Goal: Task Accomplishment & Management: Manage account settings

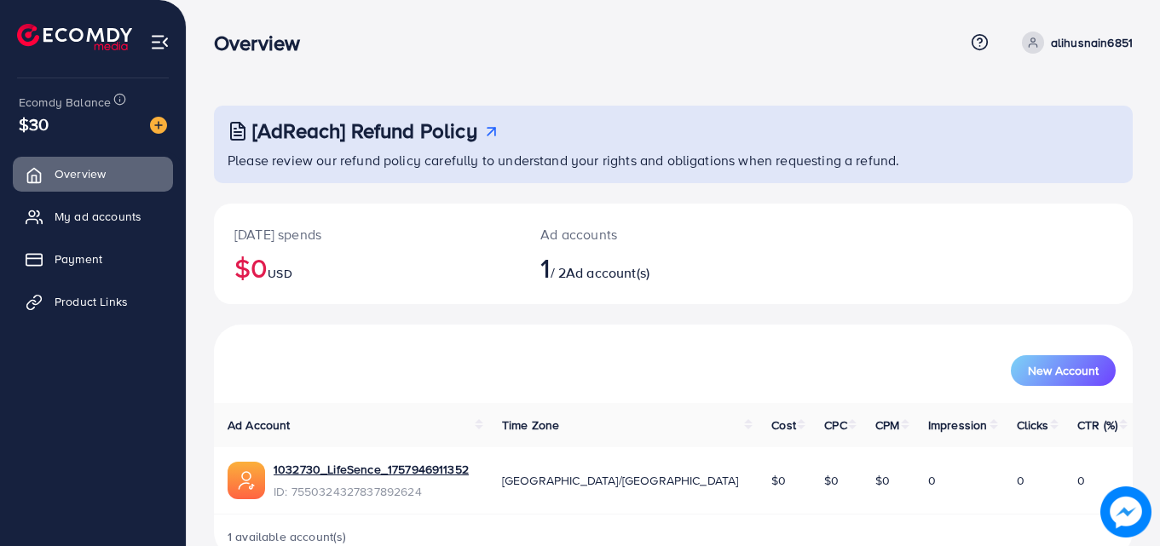
scroll to position [40, 0]
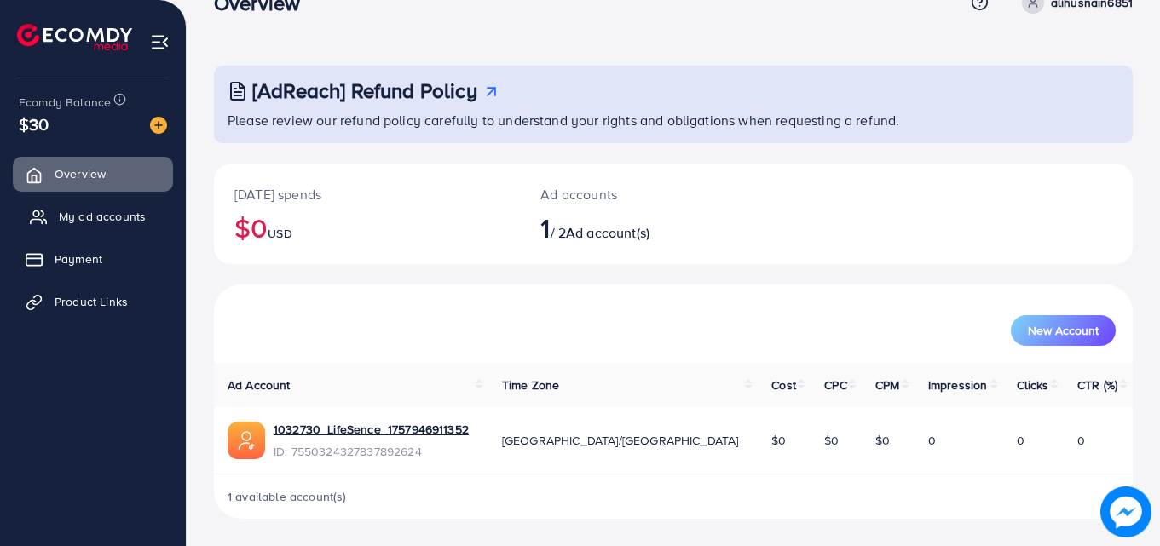
click at [128, 207] on link "My ad accounts" at bounding box center [93, 216] width 160 height 34
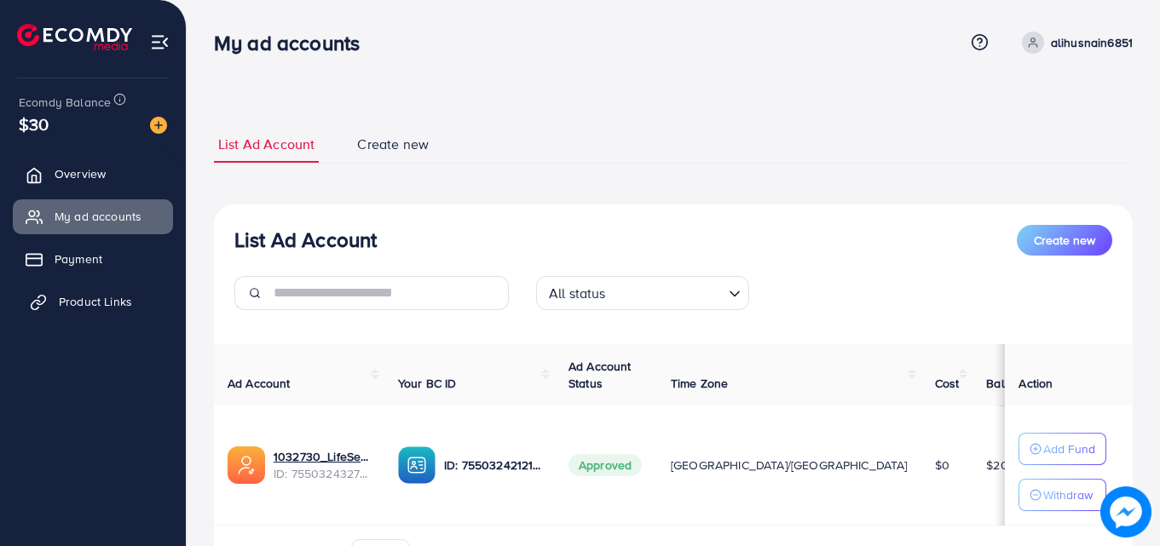
click at [101, 313] on link "Product Links" at bounding box center [93, 302] width 160 height 34
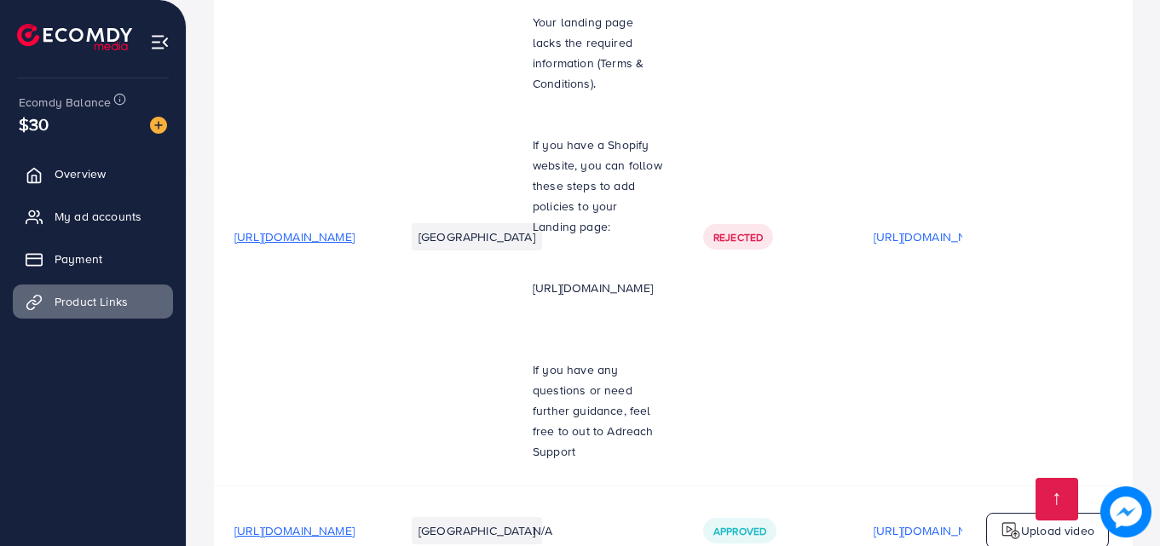
scroll to position [675, 0]
click at [1080, 519] on p "Upload video" at bounding box center [1057, 529] width 73 height 20
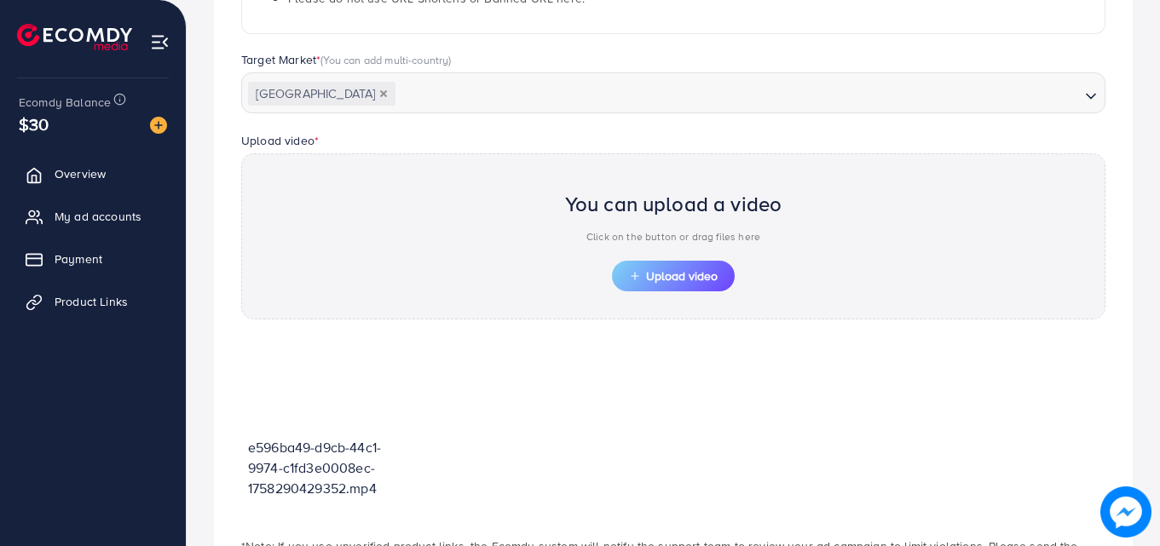
scroll to position [465, 0]
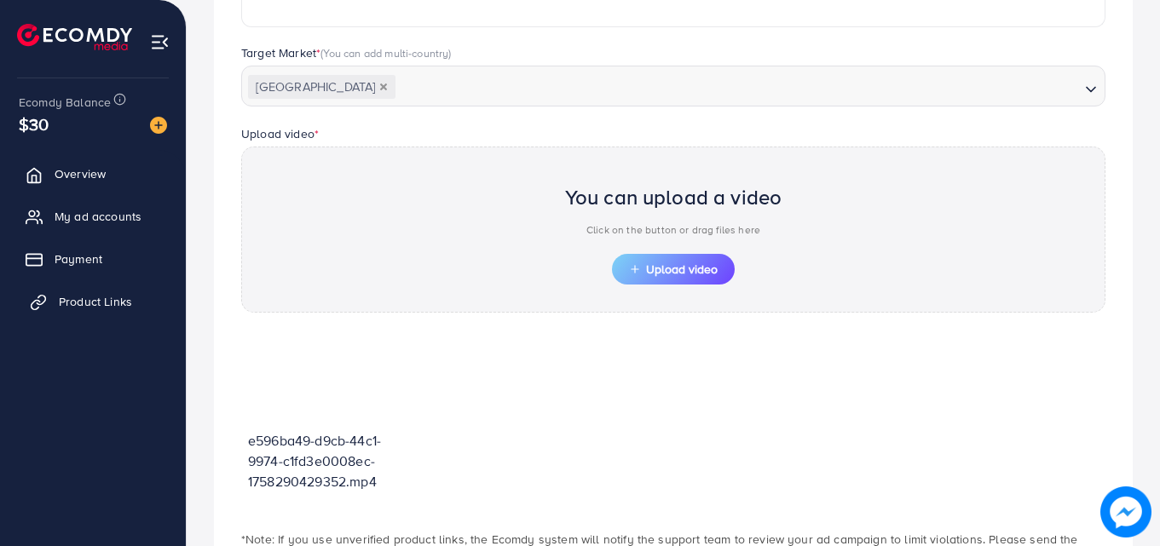
click at [107, 303] on span "Product Links" at bounding box center [95, 301] width 73 height 17
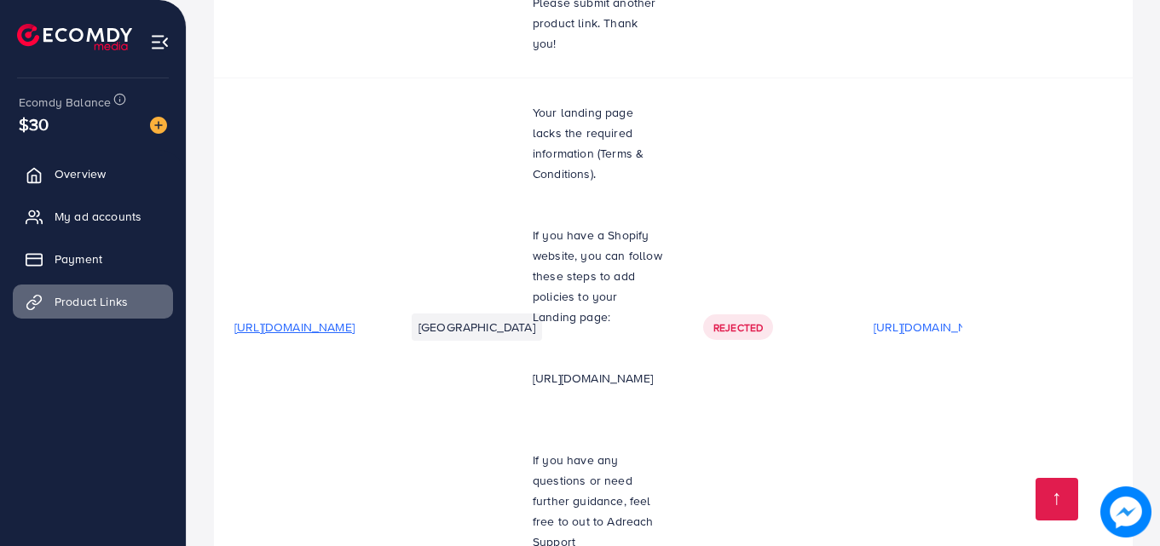
scroll to position [675, 0]
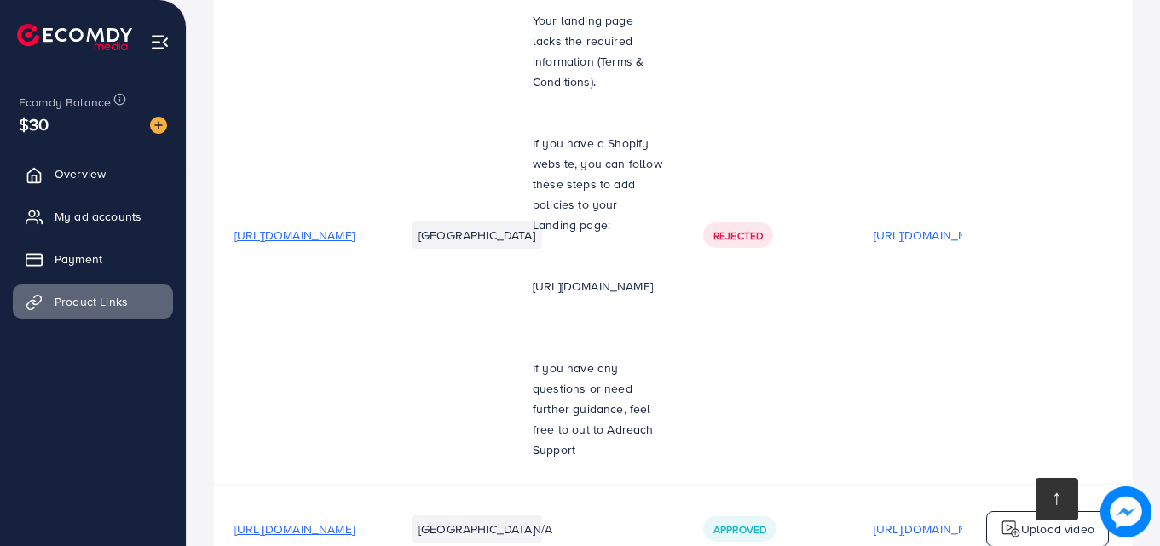
click at [1052, 488] on link at bounding box center [1056, 499] width 43 height 43
click at [107, 215] on span "My ad accounts" at bounding box center [102, 216] width 87 height 17
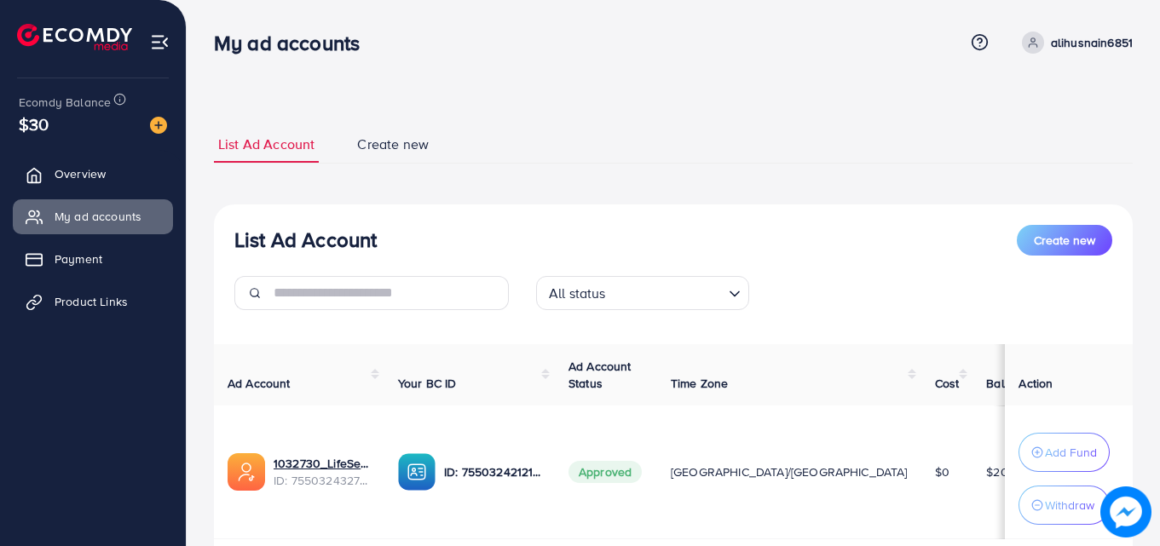
scroll to position [116, 0]
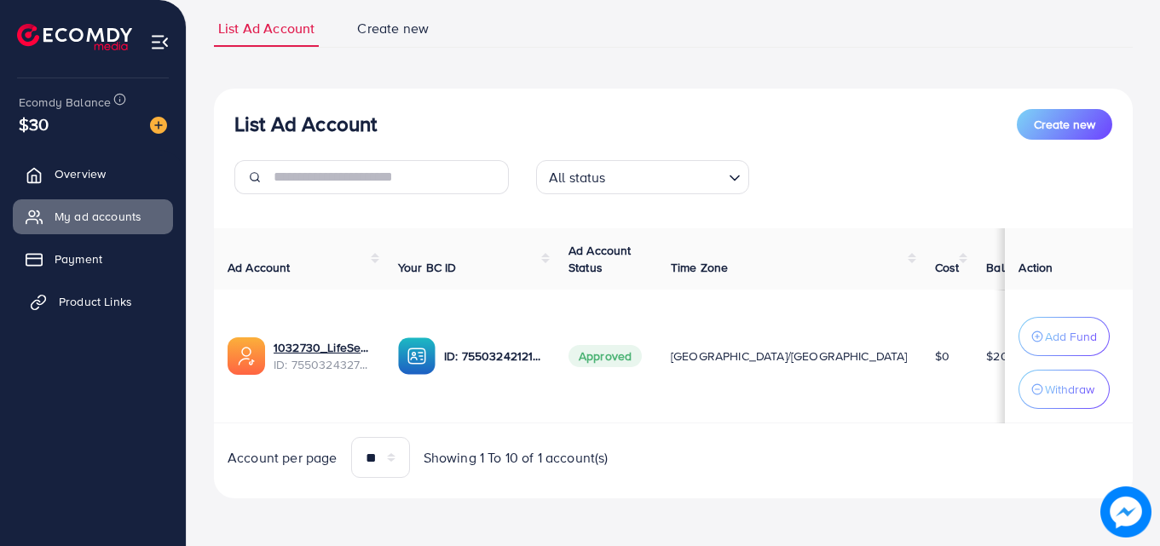
click at [112, 312] on link "Product Links" at bounding box center [93, 302] width 160 height 34
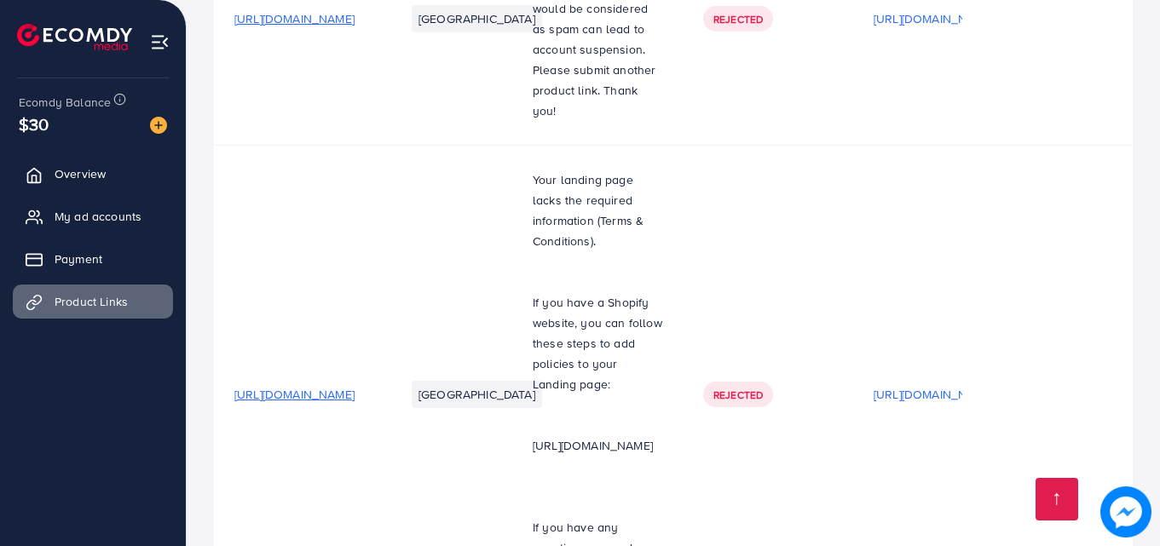
scroll to position [675, 0]
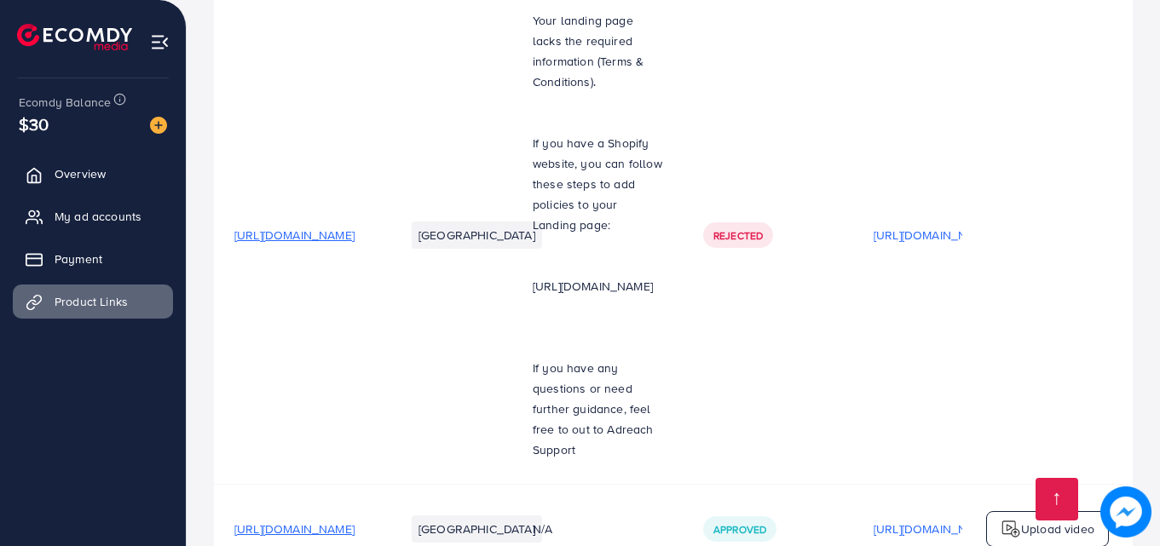
click at [1007, 519] on img at bounding box center [1011, 529] width 20 height 20
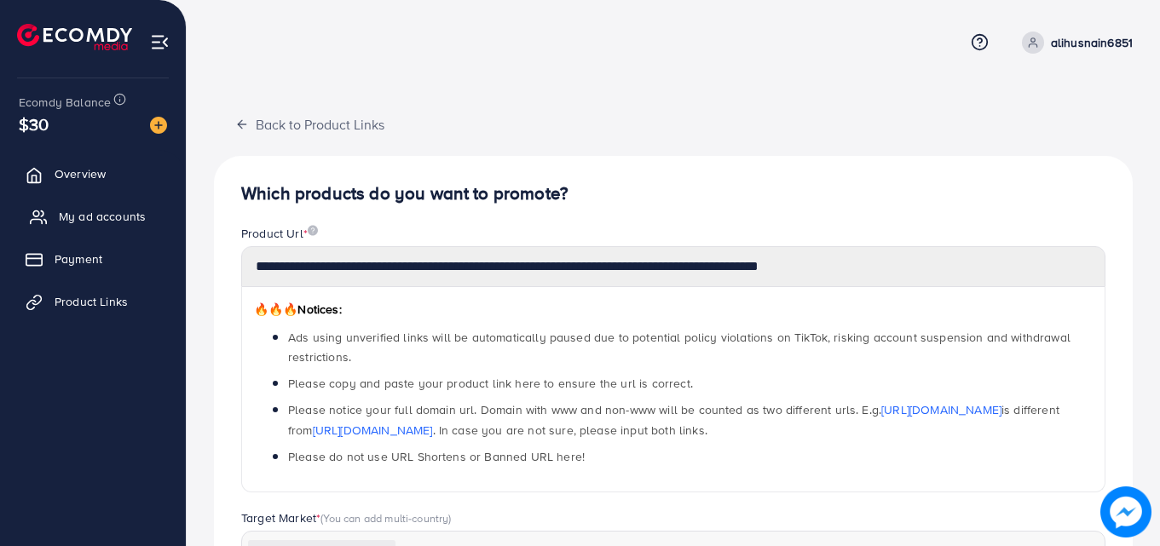
click at [127, 228] on link "My ad accounts" at bounding box center [93, 216] width 160 height 34
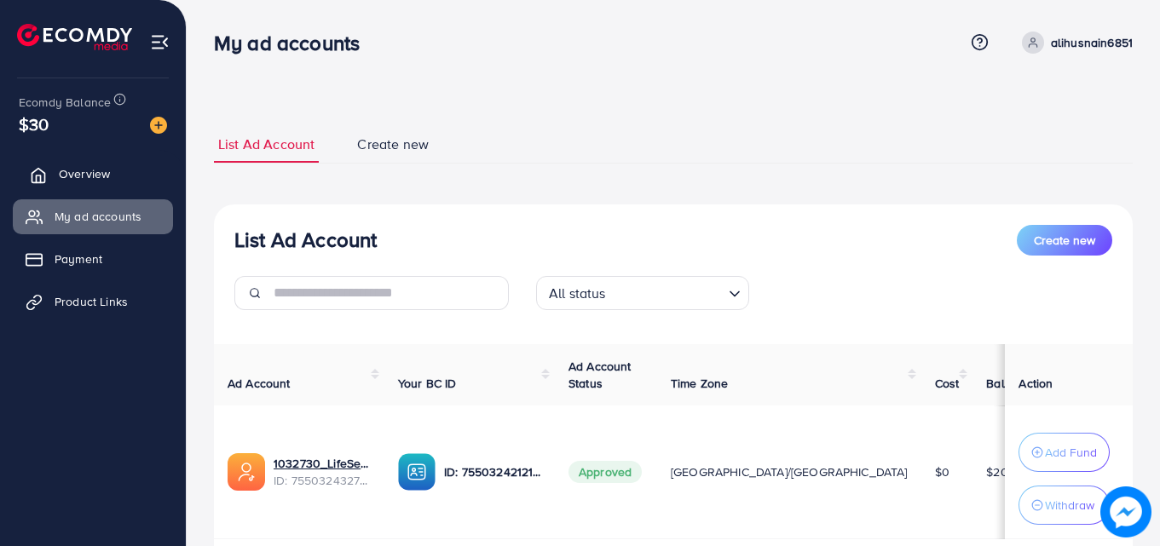
click at [128, 174] on link "Overview" at bounding box center [93, 174] width 160 height 34
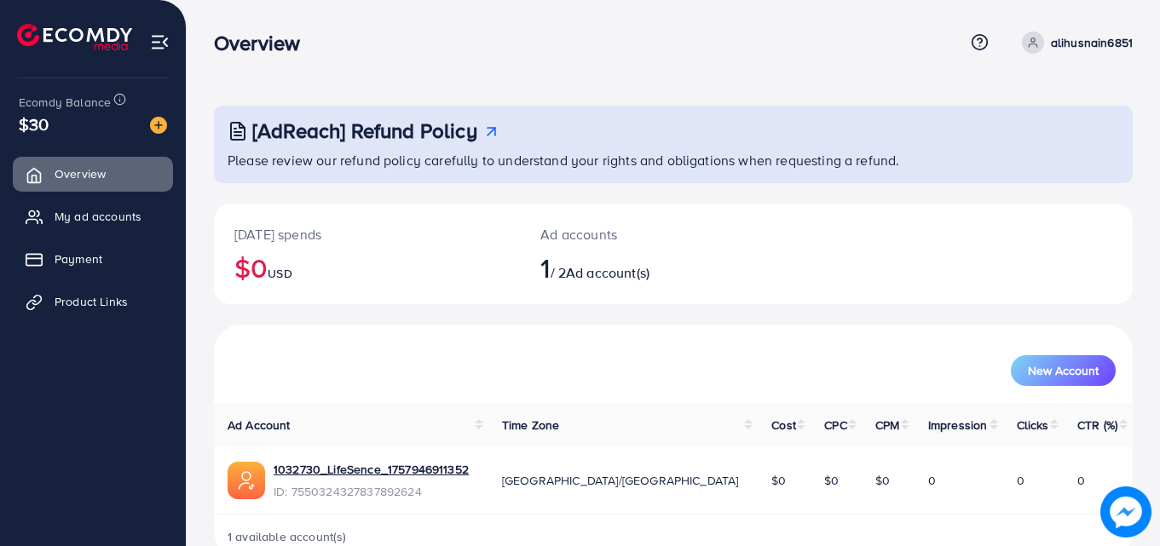
scroll to position [40, 0]
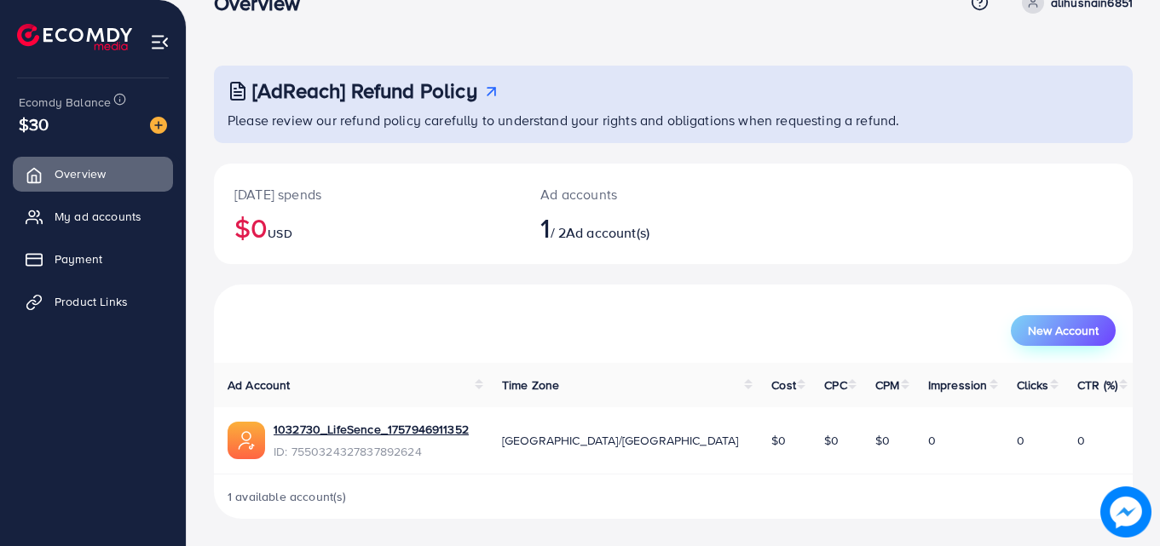
click at [1078, 325] on span "New Account" at bounding box center [1063, 331] width 71 height 12
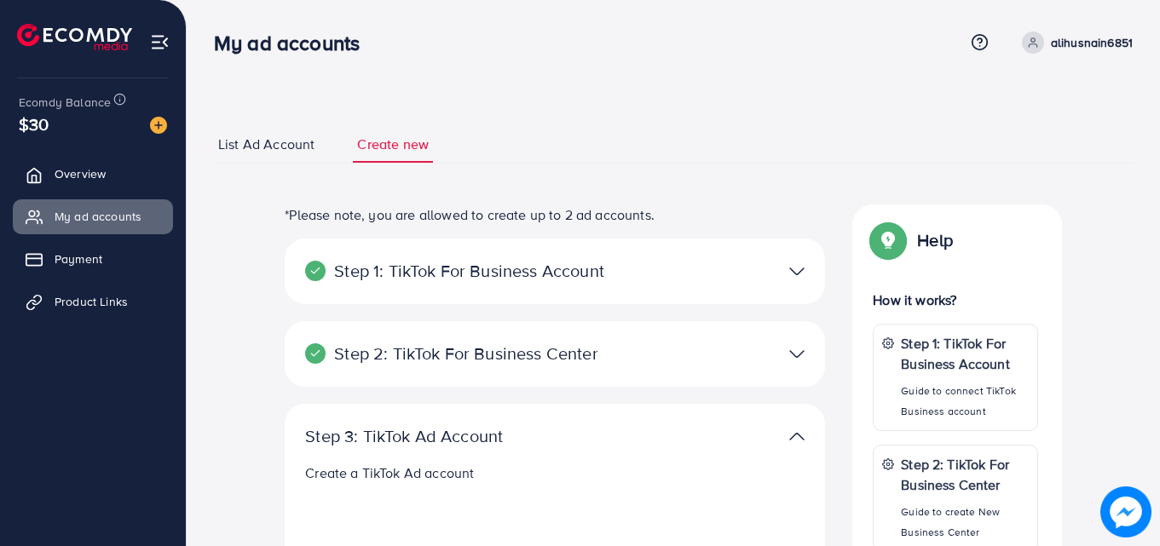
select select
click at [114, 178] on link "Overview" at bounding box center [93, 174] width 160 height 34
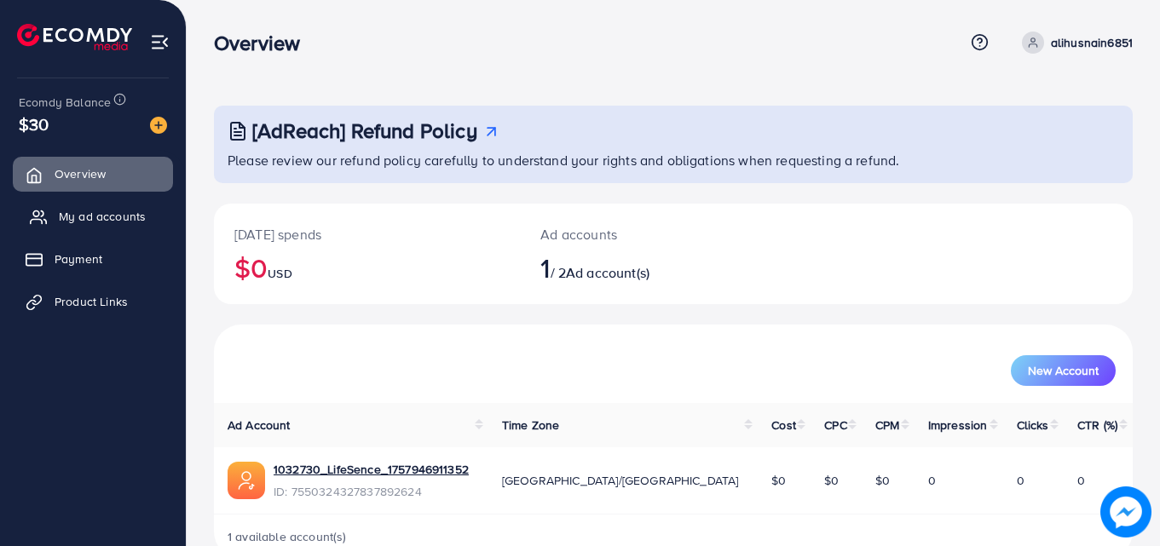
click at [123, 229] on link "My ad accounts" at bounding box center [93, 216] width 160 height 34
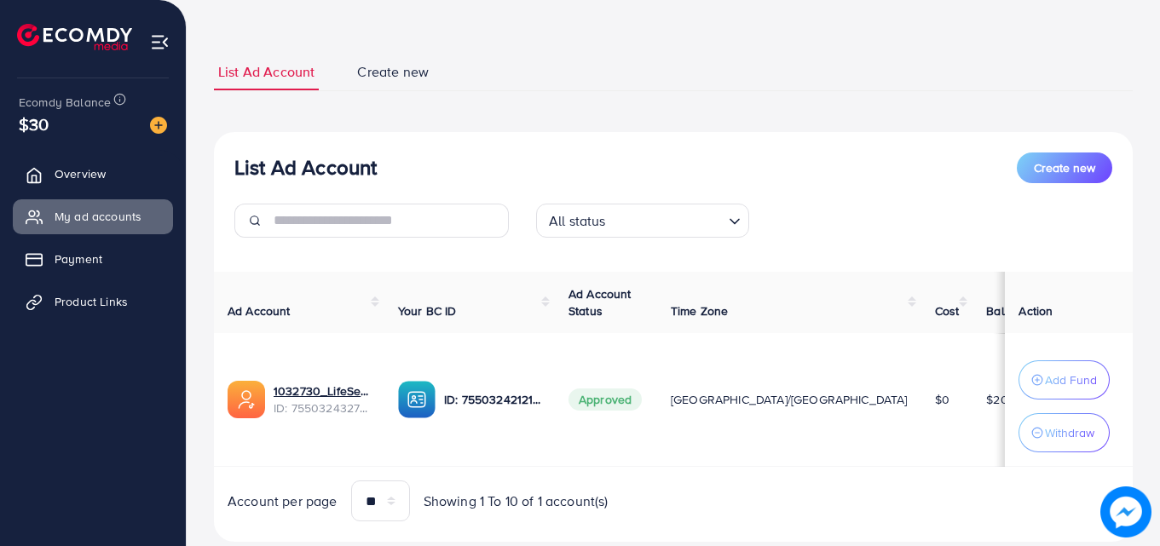
scroll to position [116, 0]
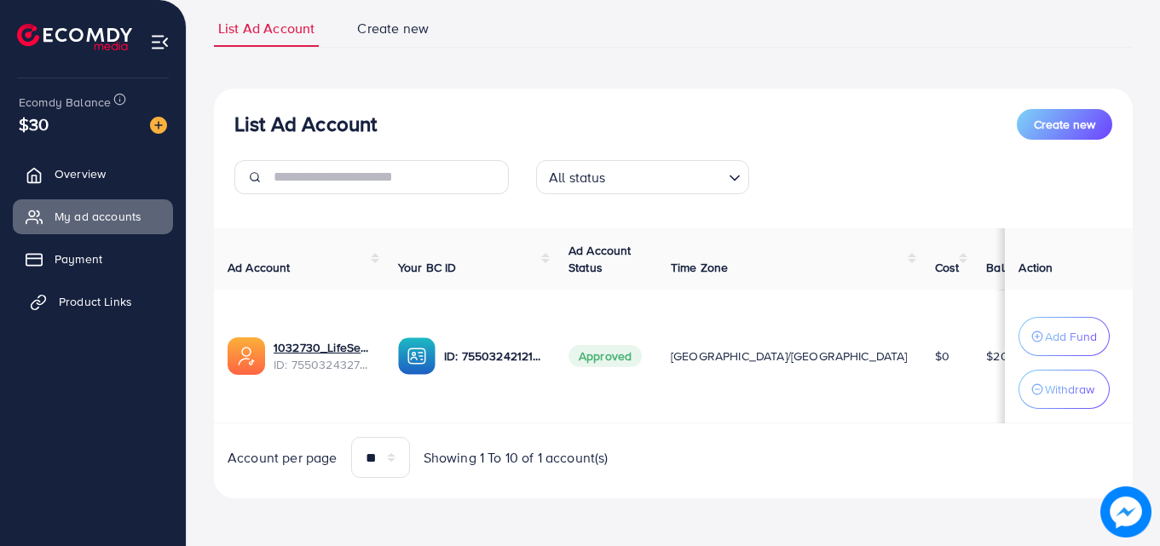
click at [89, 300] on span "Product Links" at bounding box center [95, 301] width 73 height 17
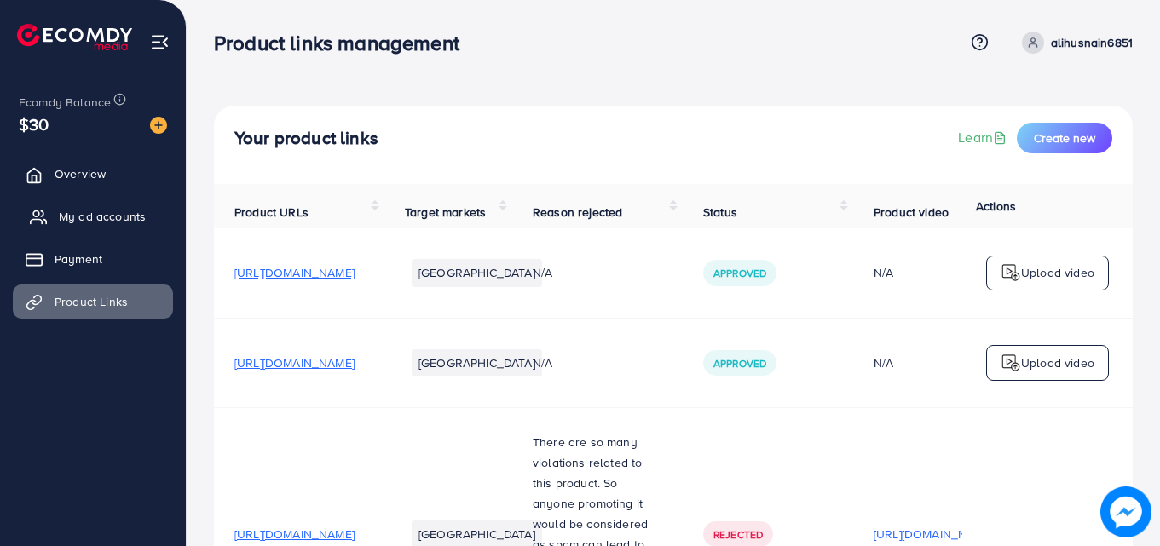
click at [124, 222] on span "My ad accounts" at bounding box center [102, 216] width 87 height 17
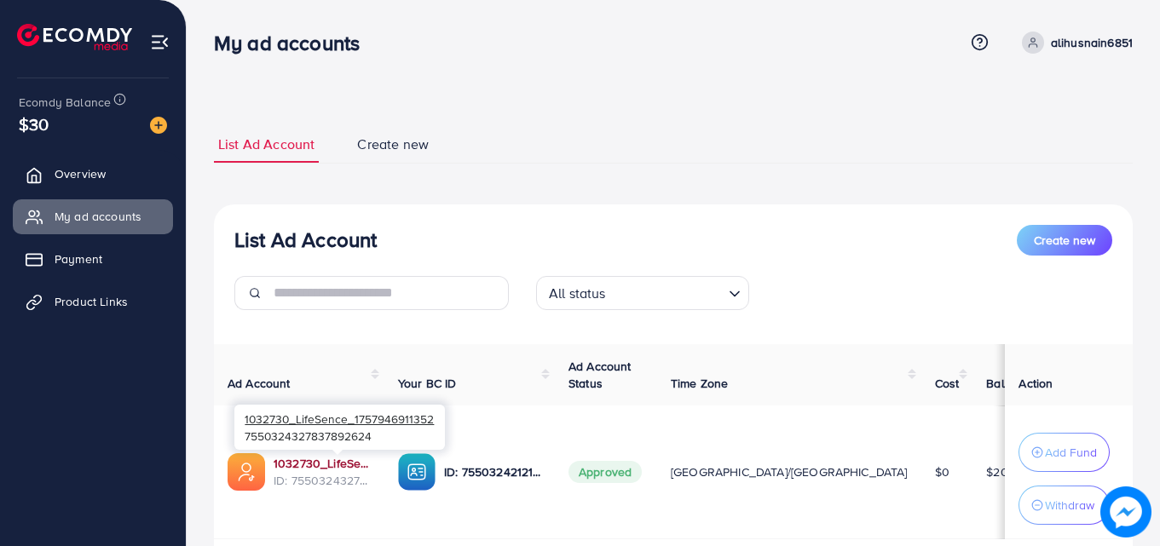
scroll to position [116, 0]
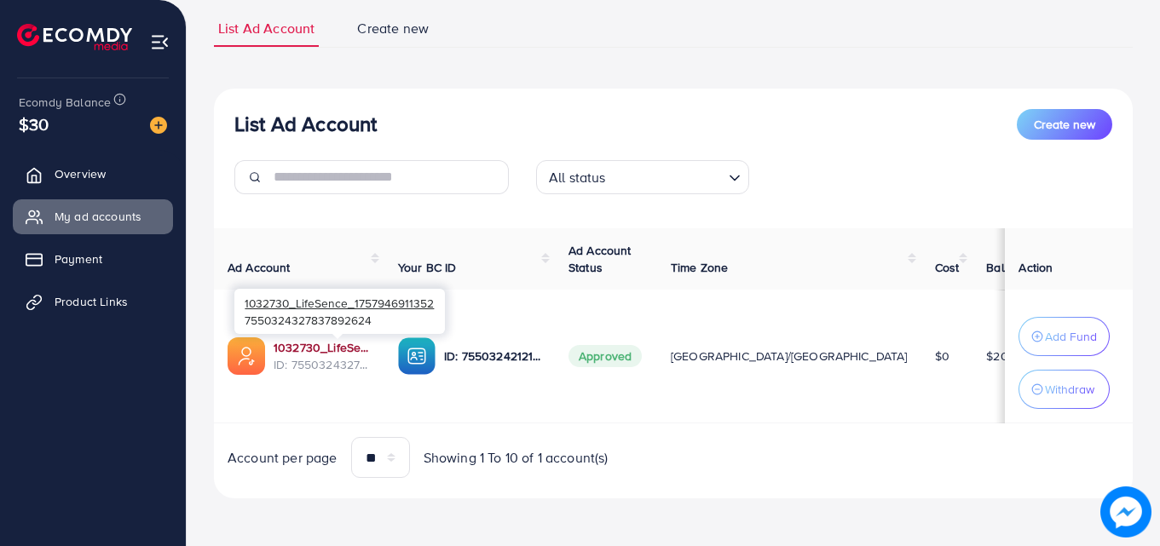
click at [334, 353] on link "1032730_LifeSence_1757946911352" at bounding box center [322, 347] width 97 height 17
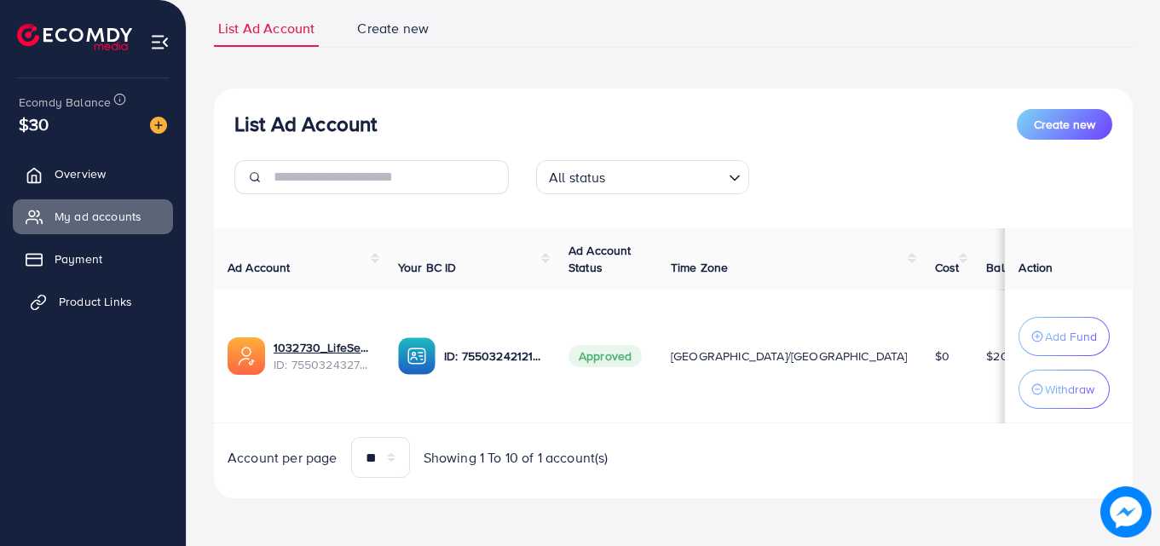
click at [122, 292] on link "Product Links" at bounding box center [93, 302] width 160 height 34
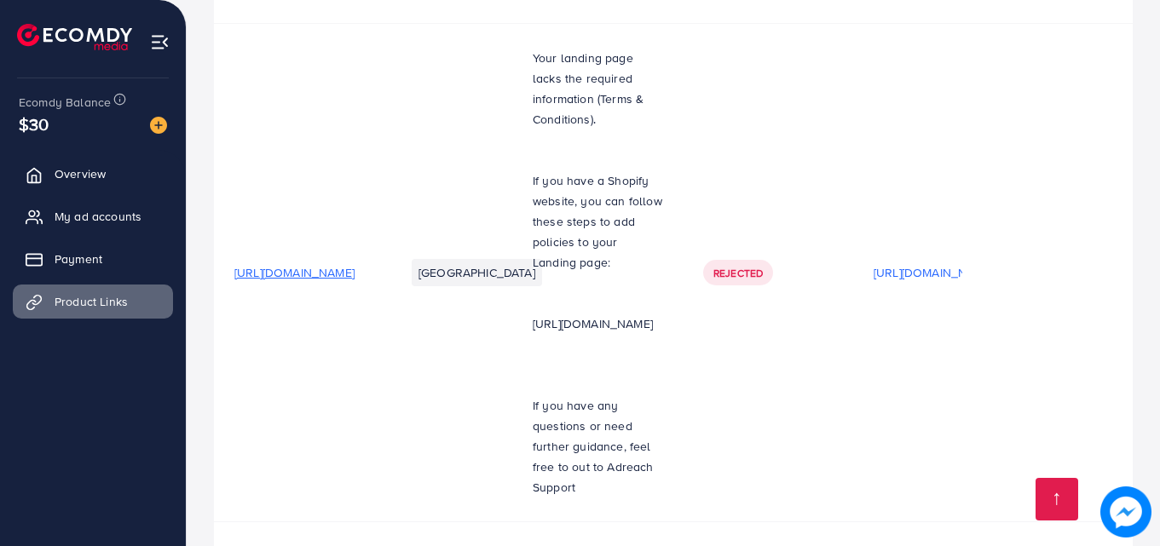
scroll to position [675, 0]
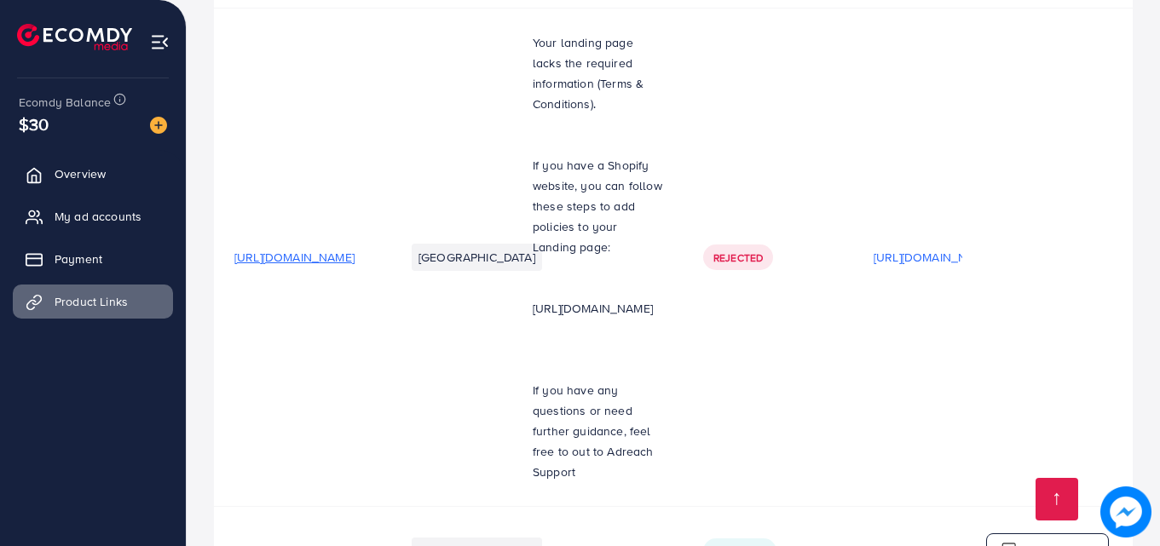
scroll to position [675, 0]
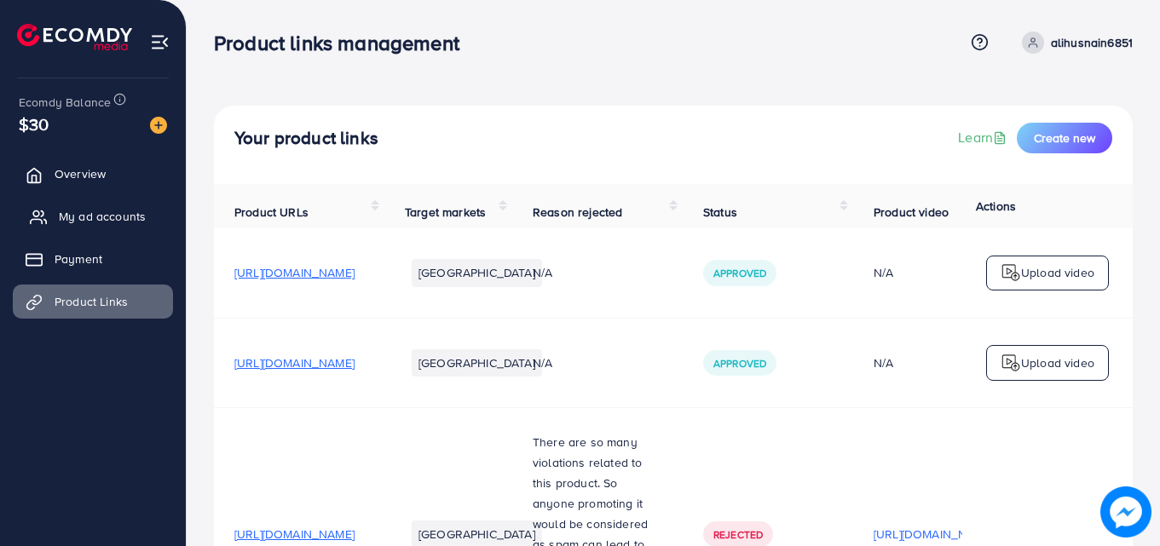
click at [98, 201] on link "My ad accounts" at bounding box center [93, 216] width 160 height 34
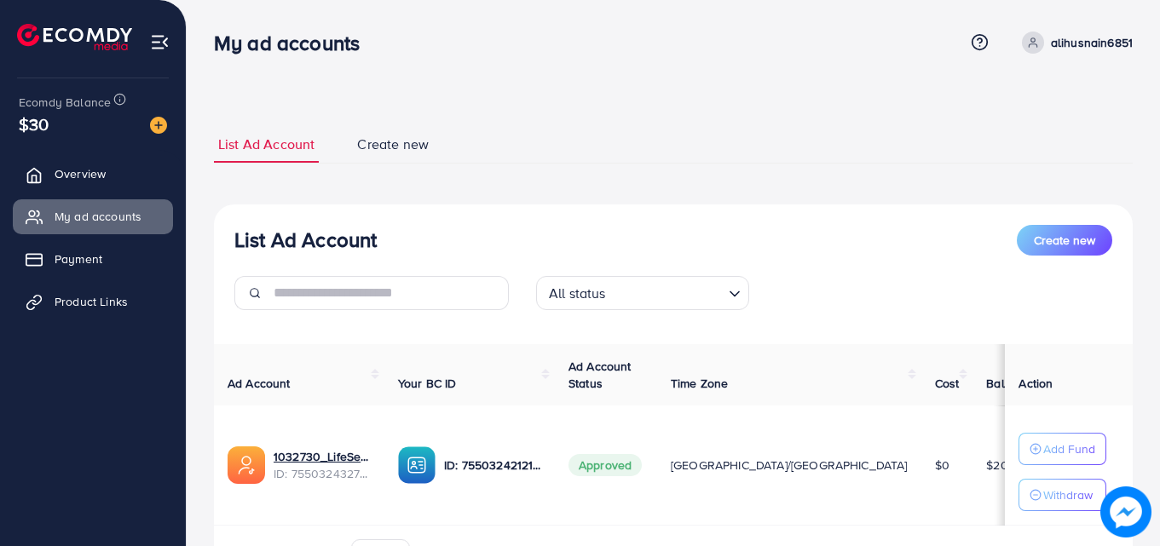
scroll to position [102, 0]
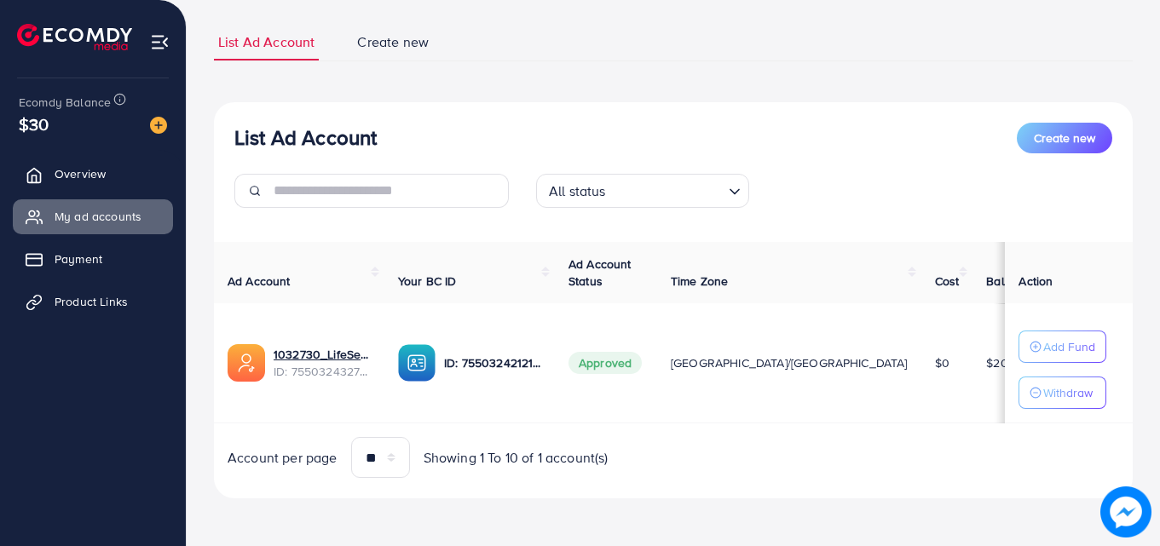
click at [79, 121] on div "$30" at bounding box center [93, 124] width 148 height 25
click at [403, 49] on span "Create new" at bounding box center [393, 42] width 72 height 20
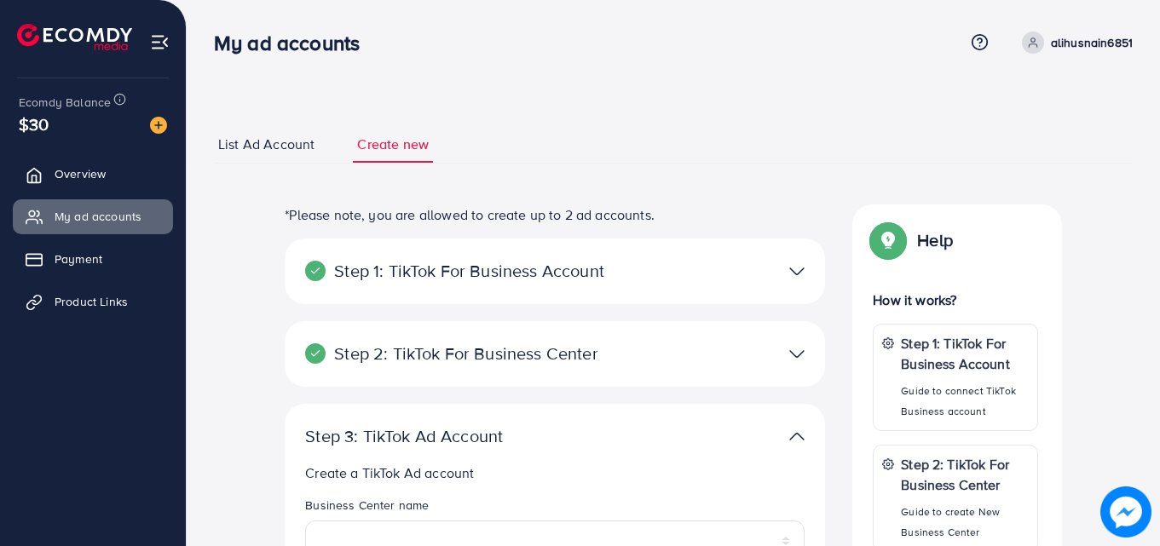
click at [261, 135] on span "List Ad Account" at bounding box center [266, 145] width 96 height 20
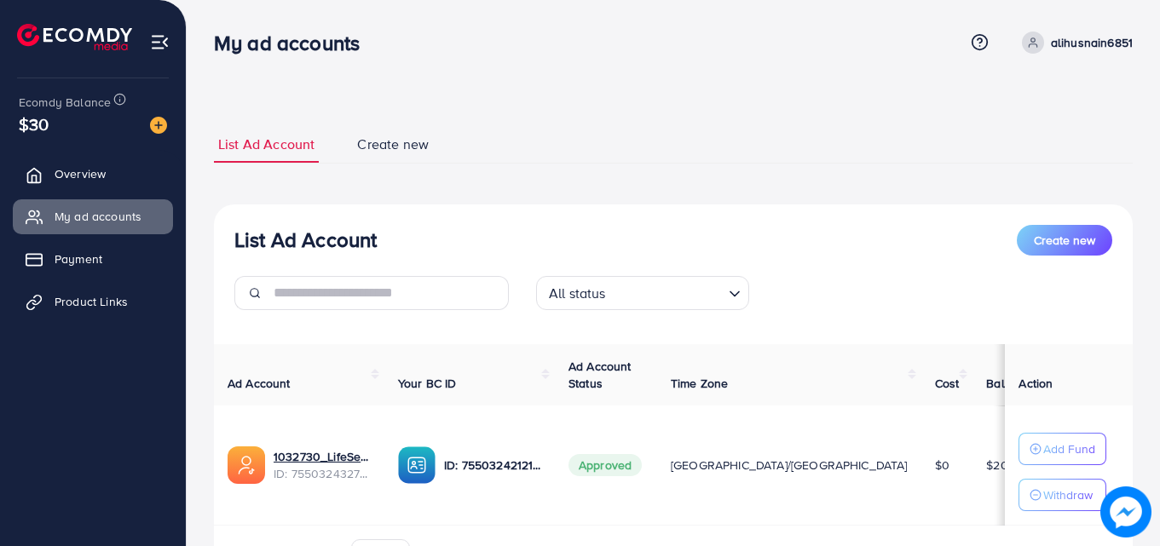
scroll to position [102, 0]
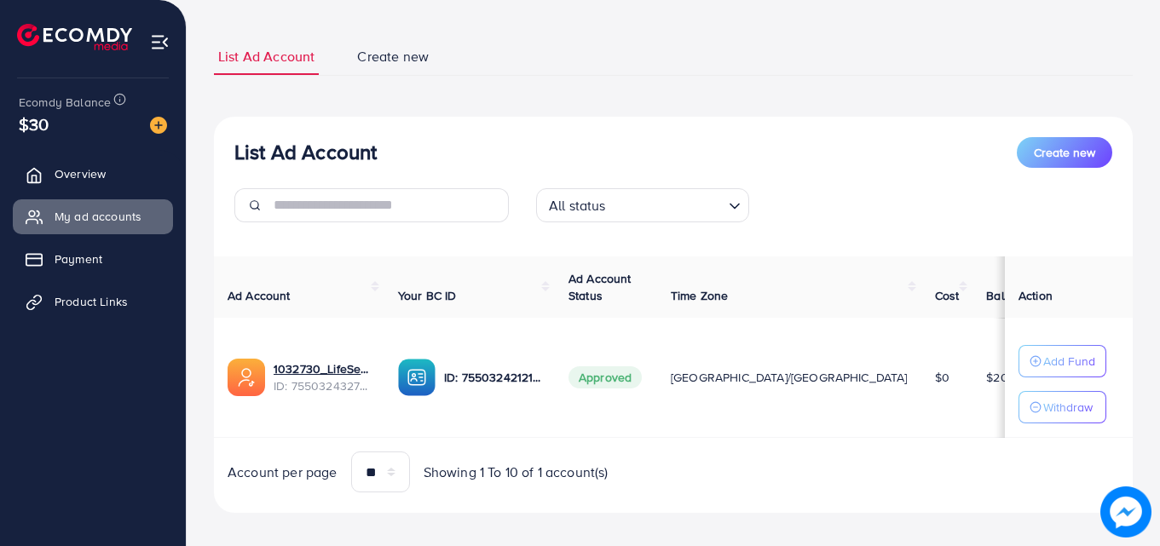
scroll to position [102, 0]
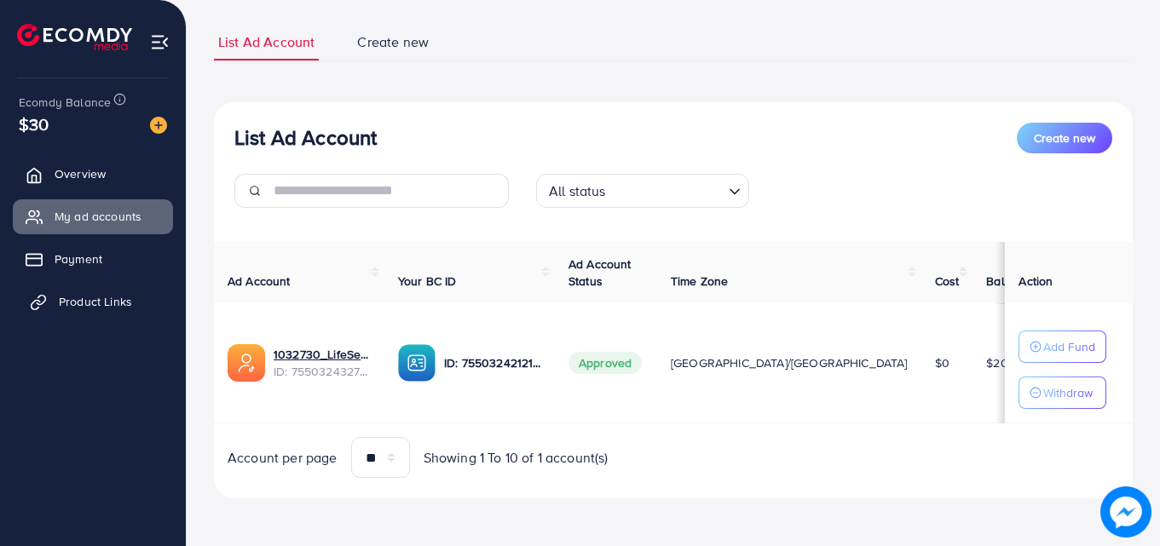
click at [108, 303] on span "Product Links" at bounding box center [95, 301] width 73 height 17
